Goal: Information Seeking & Learning: Check status

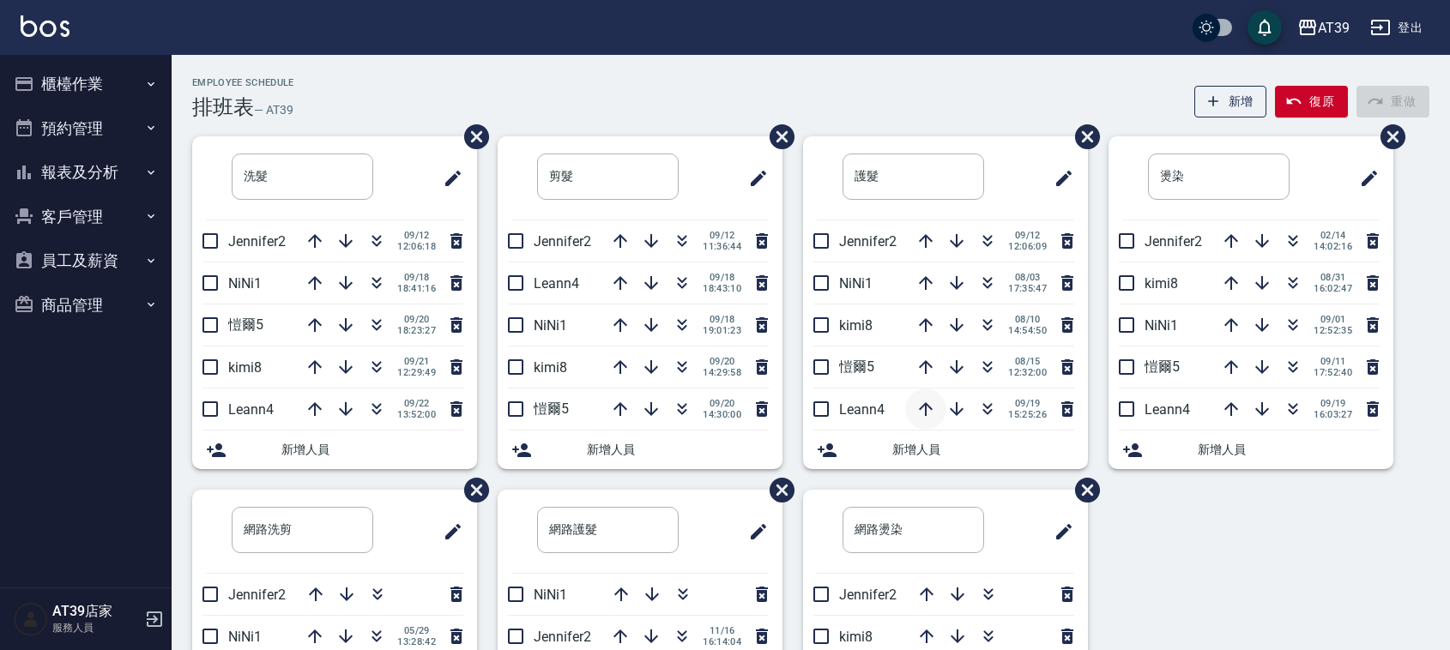
click at [916, 412] on icon "button" at bounding box center [925, 409] width 21 height 21
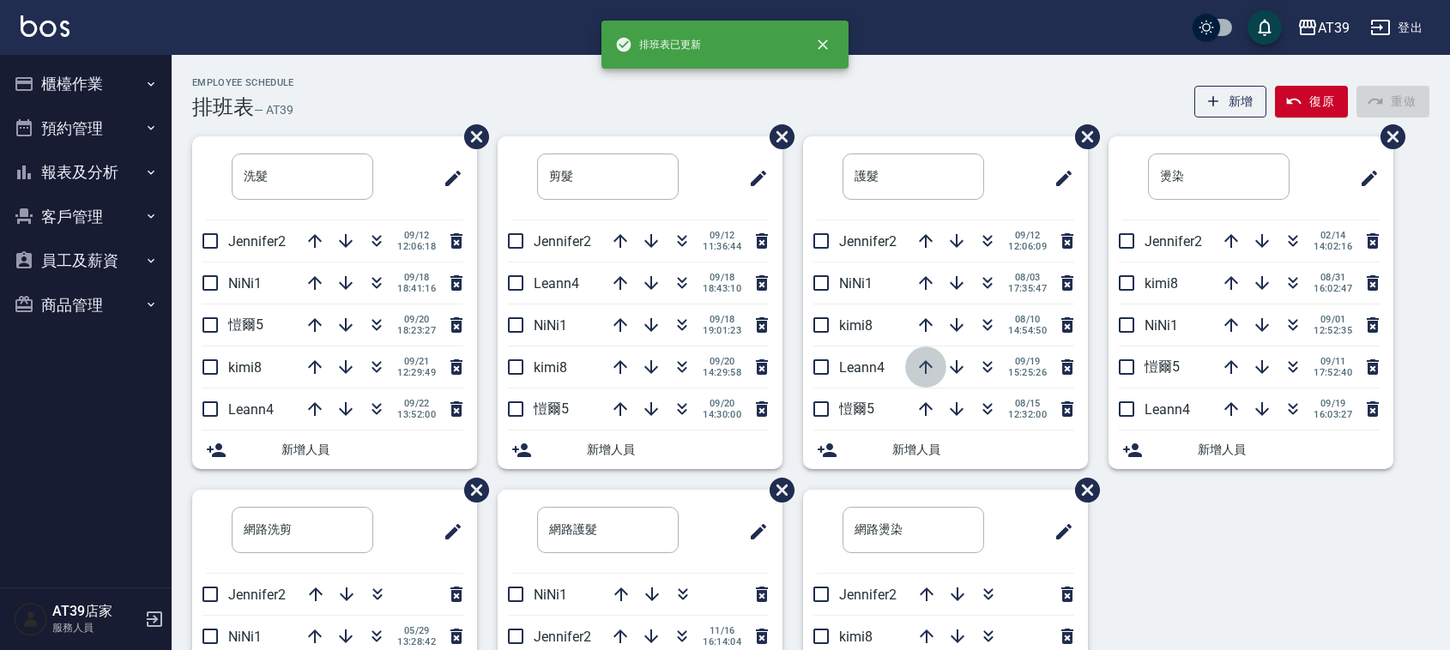
click at [923, 360] on icon "button" at bounding box center [925, 367] width 21 height 21
click at [926, 326] on icon "button" at bounding box center [925, 325] width 21 height 21
click at [640, 67] on div "排班表已更新" at bounding box center [724, 45] width 247 height 48
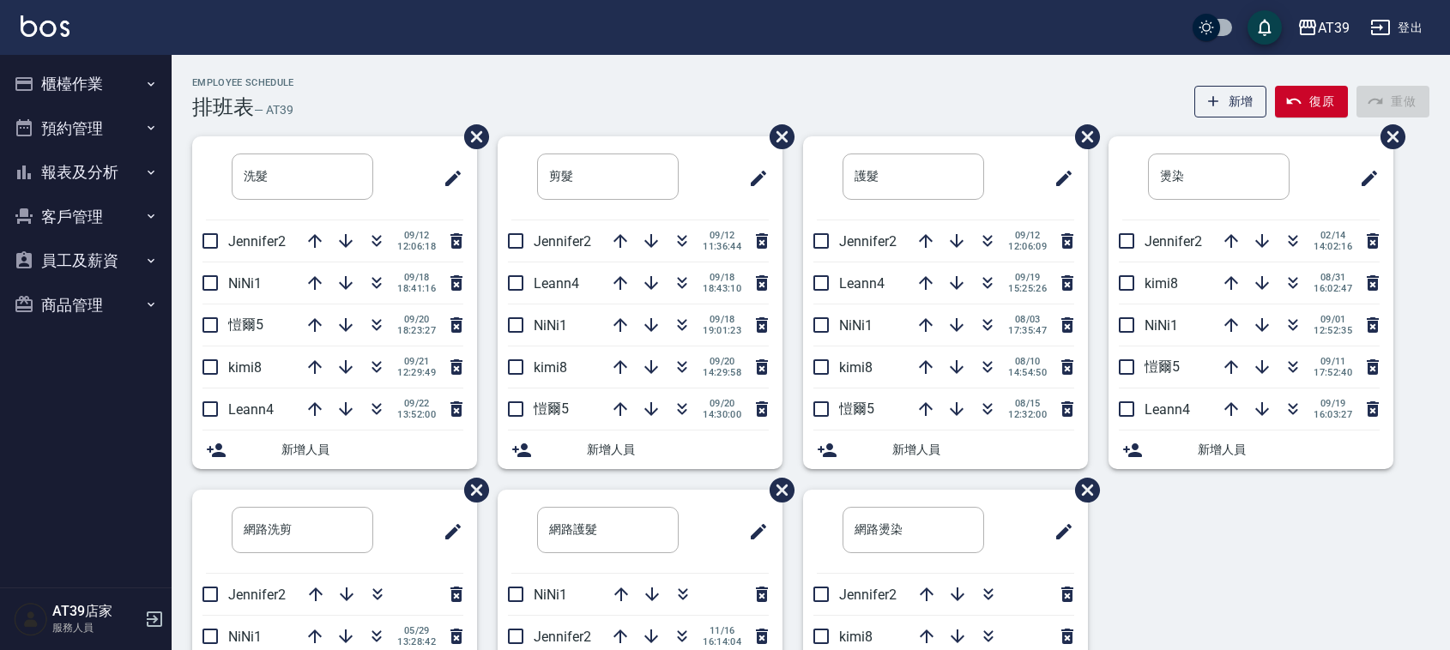
click at [573, 87] on div "Employee Schedule 排班表 — AT39 新增 復原 重做" at bounding box center [810, 98] width 1237 height 42
click at [880, 101] on div "Employee Schedule 排班表 — AT39 新增 復原 重做" at bounding box center [810, 98] width 1237 height 42
click at [525, 100] on div "Employee Schedule 排班表 — AT39 新增 復原 重做" at bounding box center [810, 98] width 1237 height 42
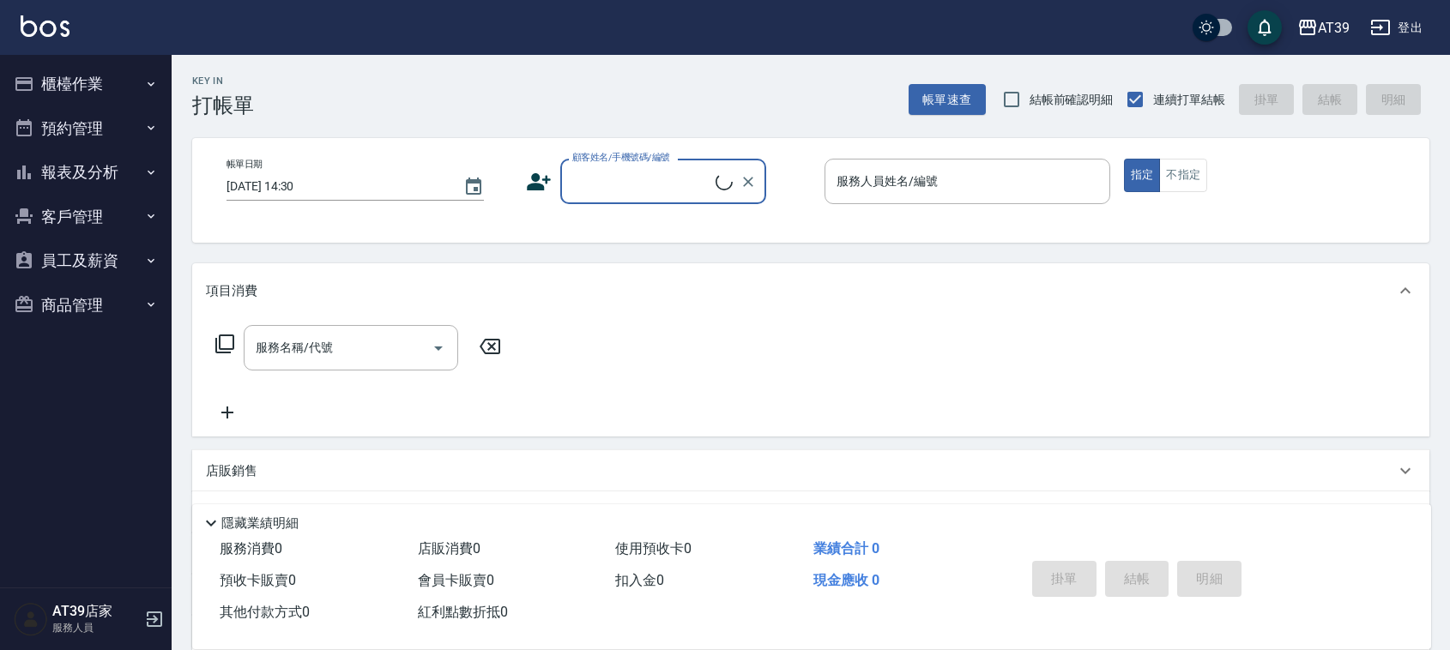
click at [75, 153] on button "報表及分析" at bounding box center [86, 172] width 158 height 45
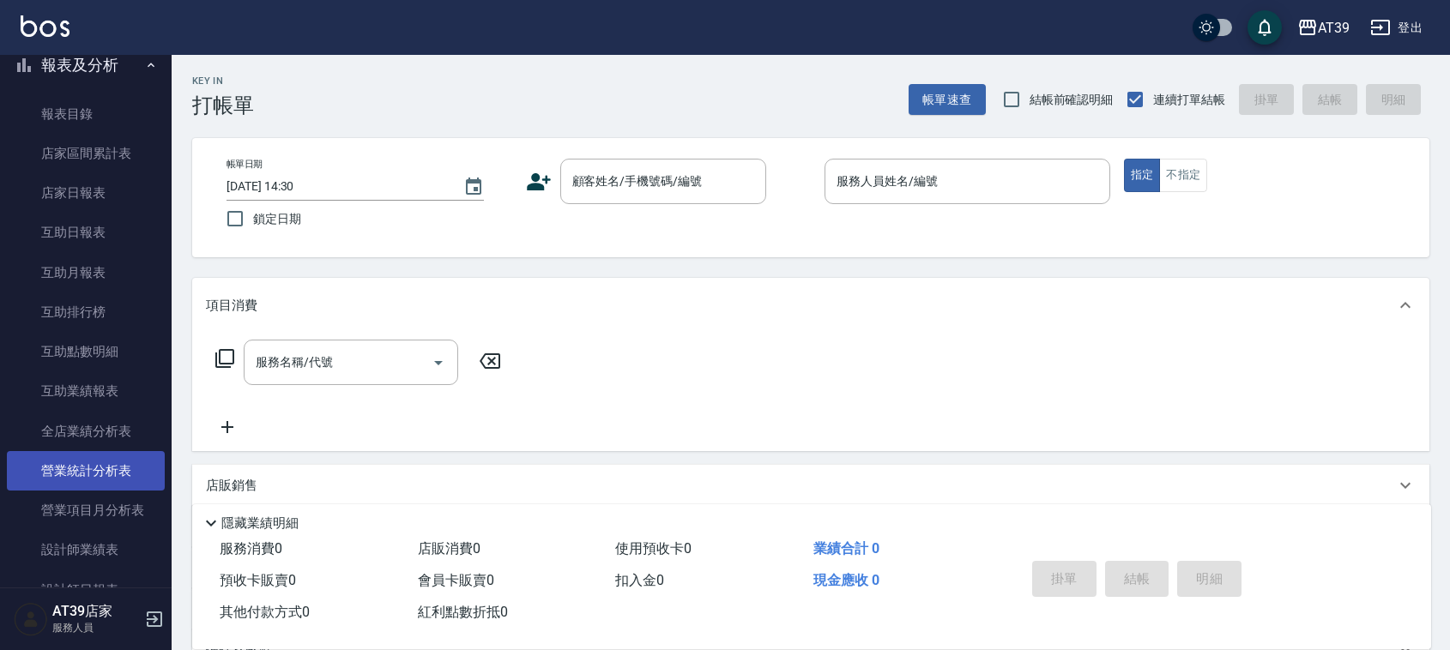
scroll to position [429, 0]
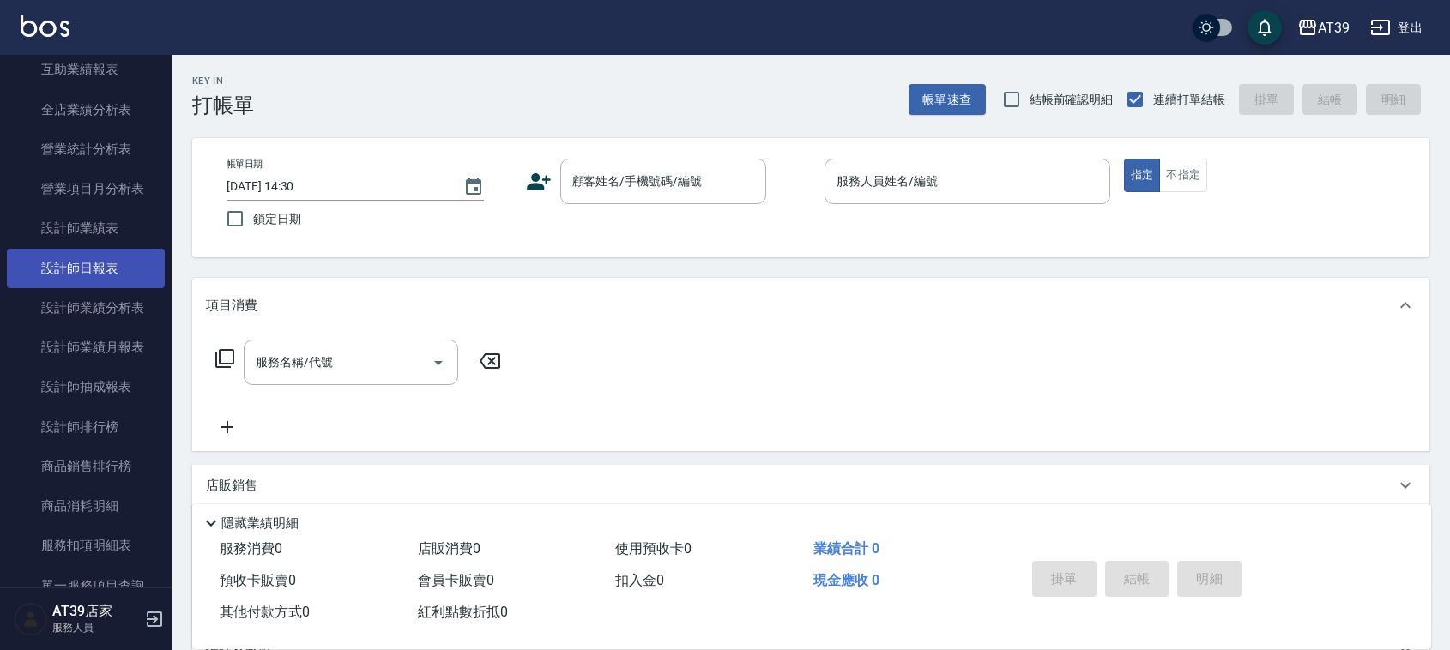
click at [117, 270] on link "設計師日報表" at bounding box center [86, 268] width 158 height 39
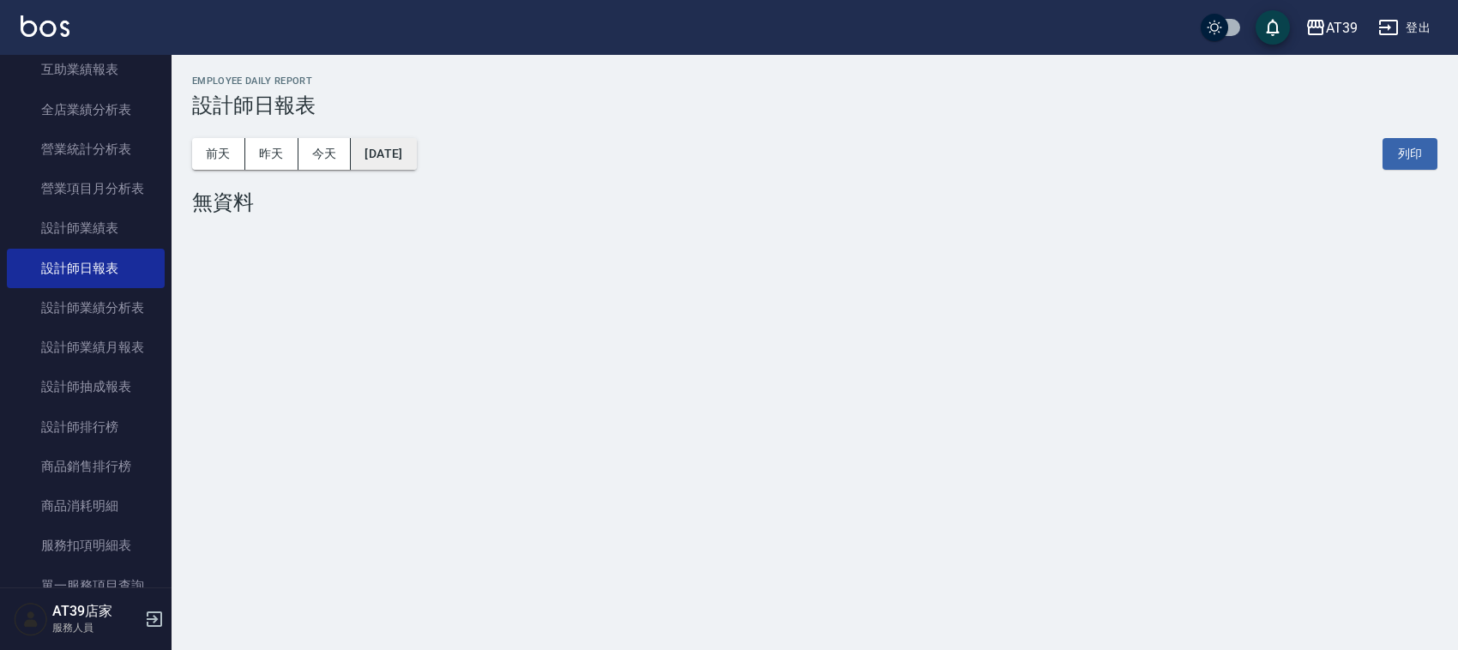
click at [389, 150] on button "2025/09/22" at bounding box center [383, 154] width 65 height 32
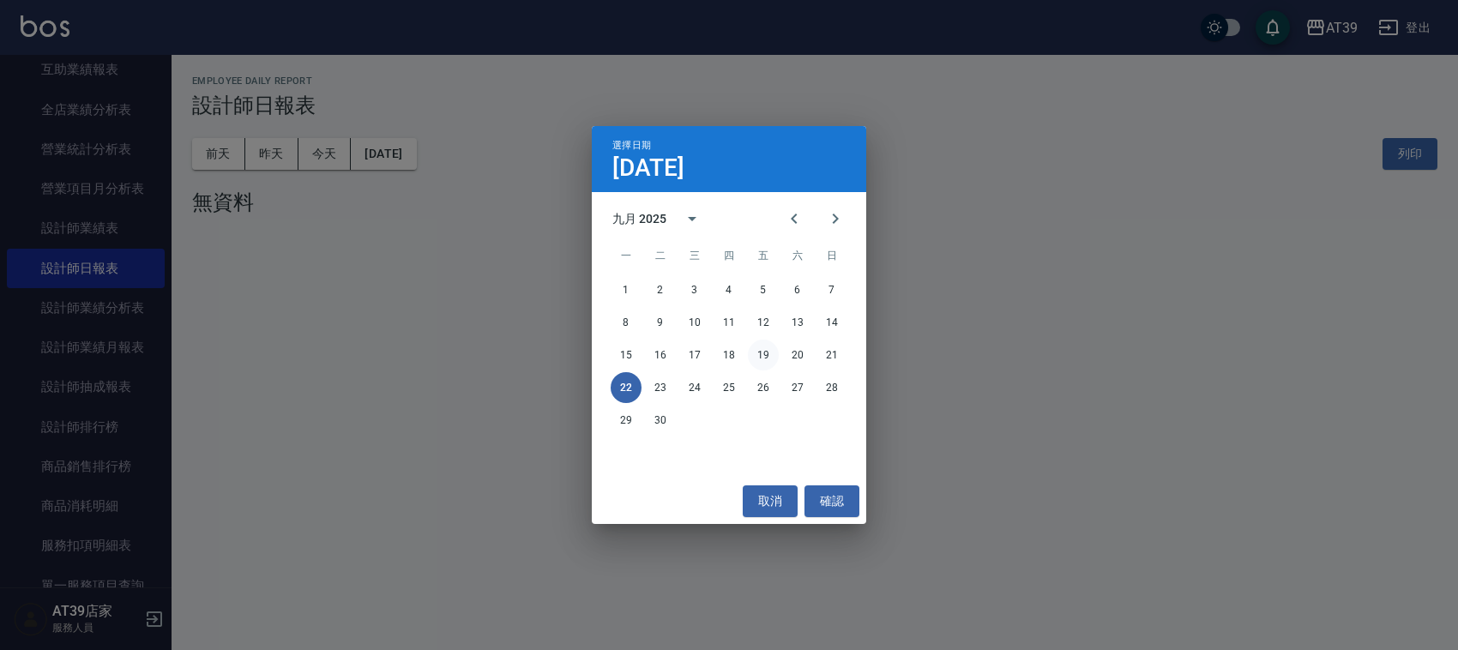
click at [765, 350] on button "19" at bounding box center [763, 355] width 31 height 31
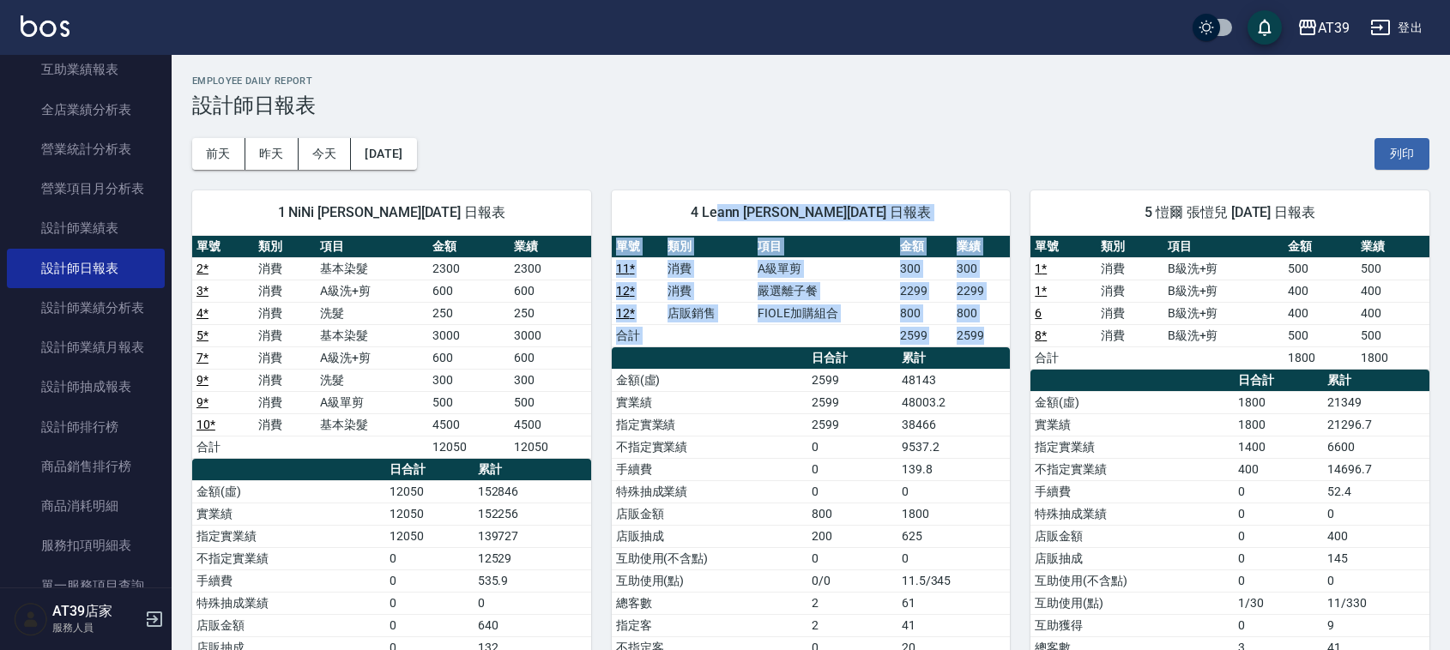
drag, startPoint x: 765, startPoint y: 350, endPoint x: 729, endPoint y: 232, distance: 123.7
click at [729, 232] on div "4 Leann 林思宇 09/19/2025 日報表 單號 類別 項目 金額 業績 11 * 消費 A級單剪 300 300 12 * 消費 嚴選離子餐 22…" at bounding box center [811, 468] width 399 height 557
click at [729, 232] on div "4 Leann 林思宇 09/19/2025 日報表" at bounding box center [811, 212] width 399 height 45
drag, startPoint x: 729, startPoint y: 232, endPoint x: 775, endPoint y: 348, distance: 125.2
click at [775, 348] on div "4 Leann 林思宇 09/19/2025 日報表 單號 類別 項目 金額 業績 11 * 消費 A級單剪 300 300 12 * 消費 嚴選離子餐 22…" at bounding box center [811, 468] width 399 height 557
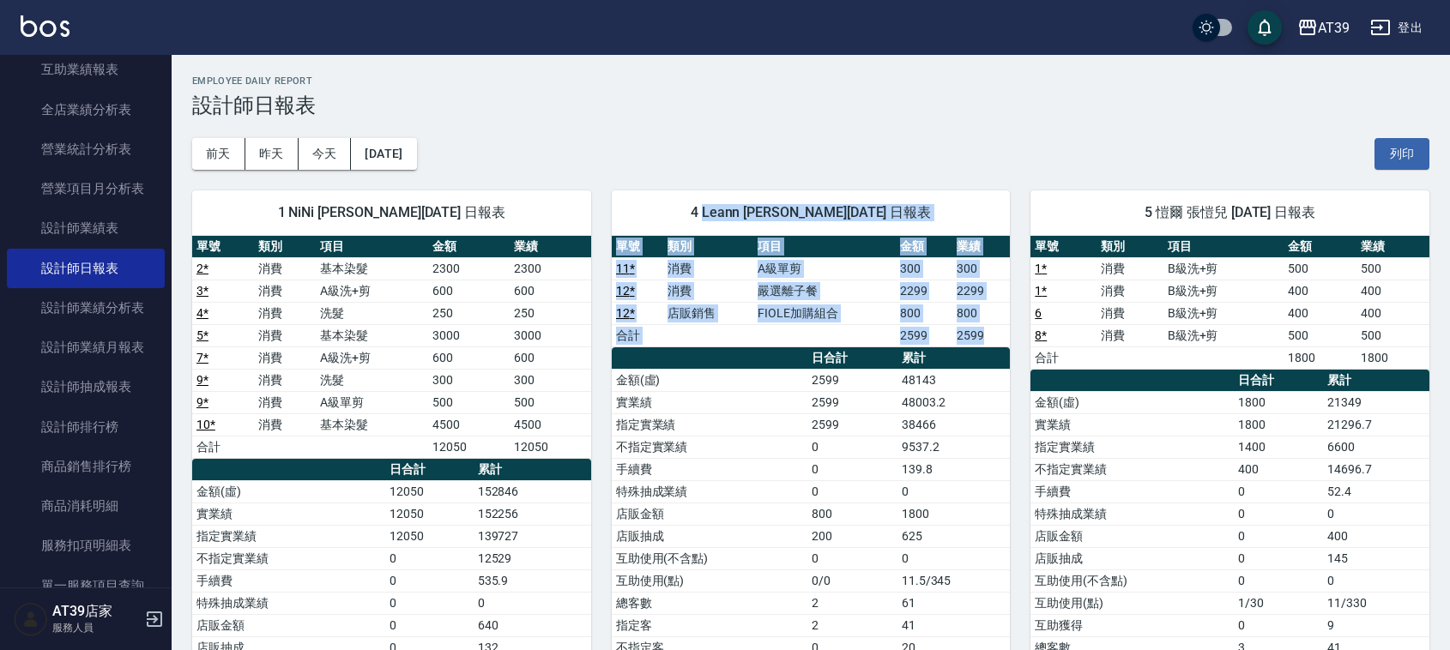
click at [775, 348] on th "a dense table" at bounding box center [710, 358] width 196 height 22
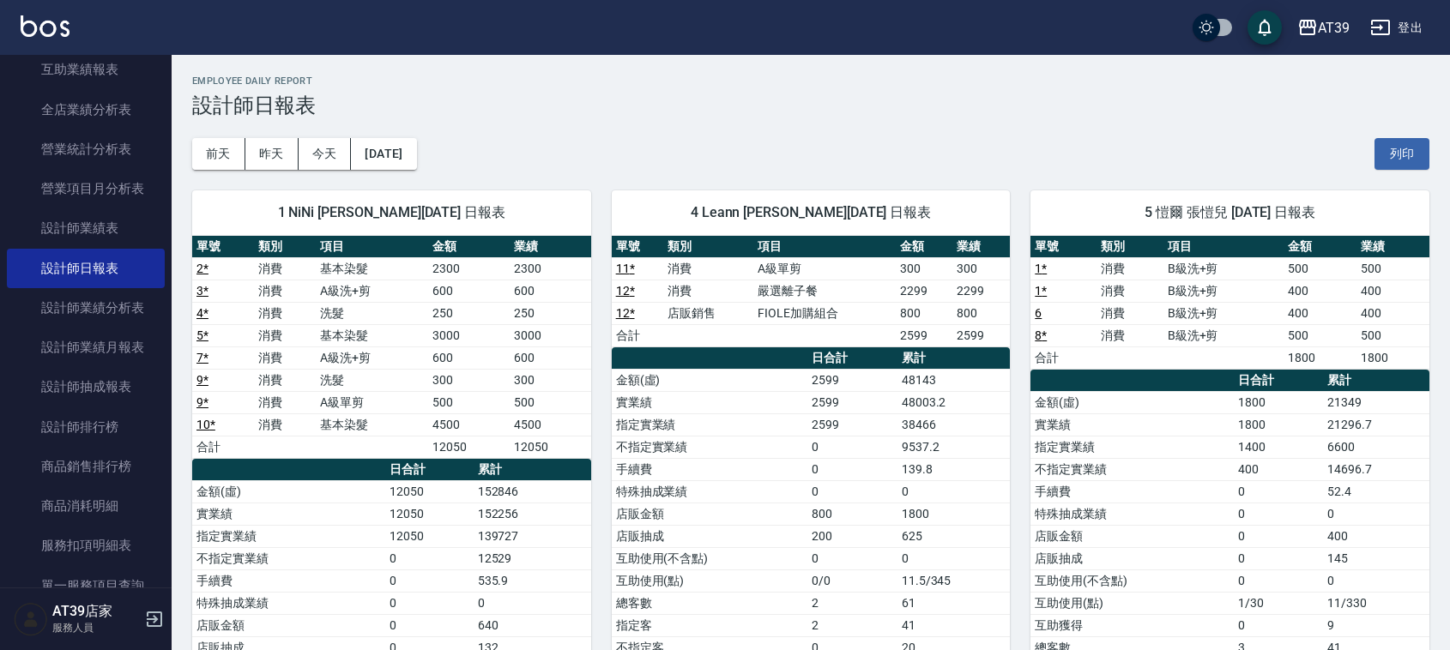
click at [775, 348] on th "a dense table" at bounding box center [710, 358] width 196 height 22
click at [297, 159] on button "昨天" at bounding box center [271, 154] width 53 height 32
